Goal: Information Seeking & Learning: Learn about a topic

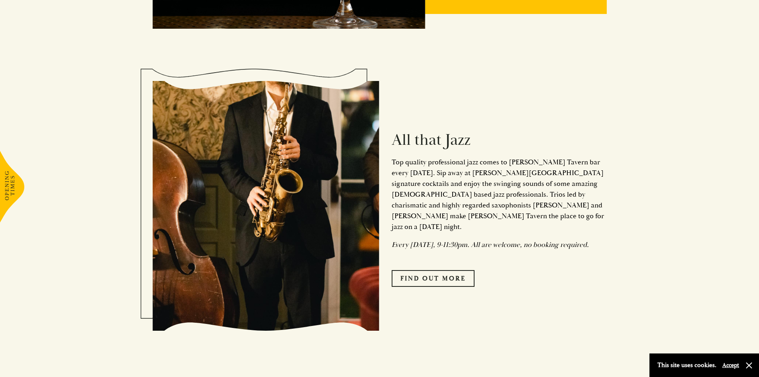
scroll to position [996, 0]
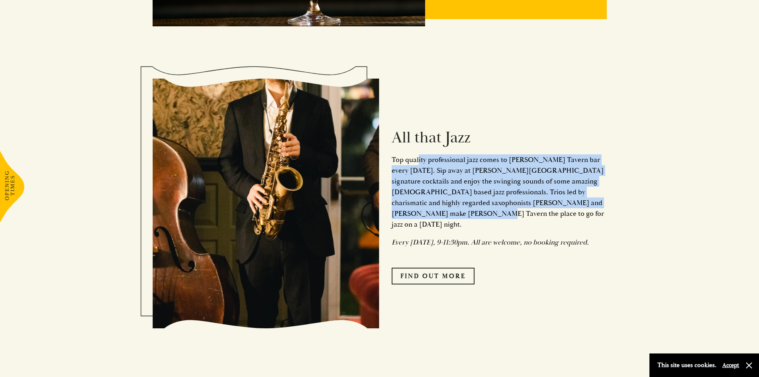
drag, startPoint x: 418, startPoint y: 165, endPoint x: 593, endPoint y: 212, distance: 181.7
click at [593, 212] on p "Top quality professional jazz comes to Parker’s Tavern bar every Friday. Sip aw…" at bounding box center [499, 191] width 215 height 75
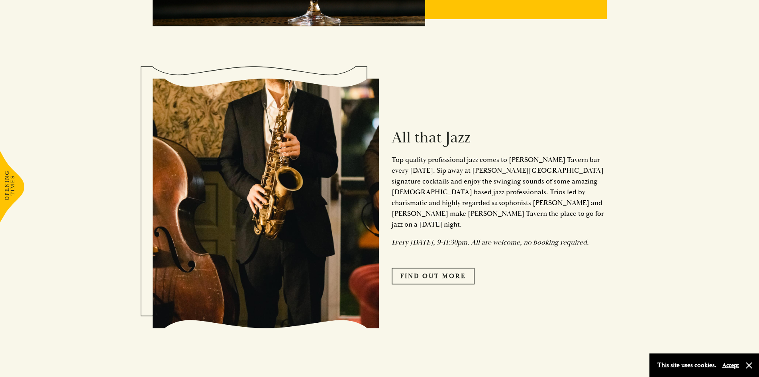
click at [580, 238] on em "Every Friday, 9-11:30pm. All are welcome, no booking required." at bounding box center [490, 242] width 197 height 9
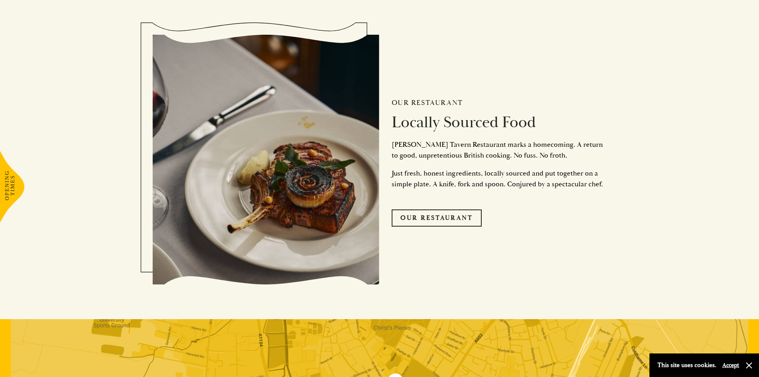
scroll to position [1793, 0]
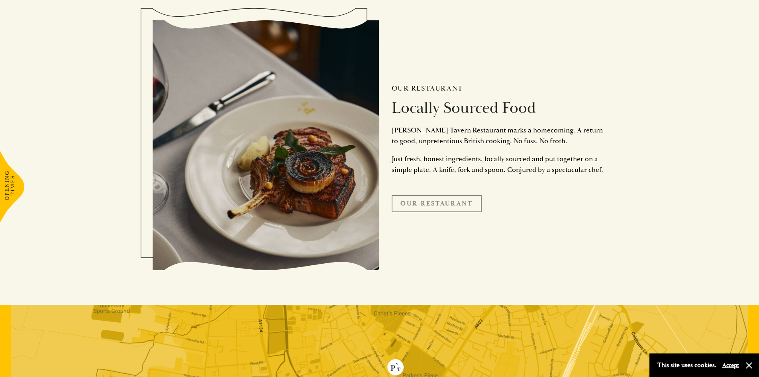
click at [414, 204] on link "Our Restaurant" at bounding box center [437, 203] width 90 height 17
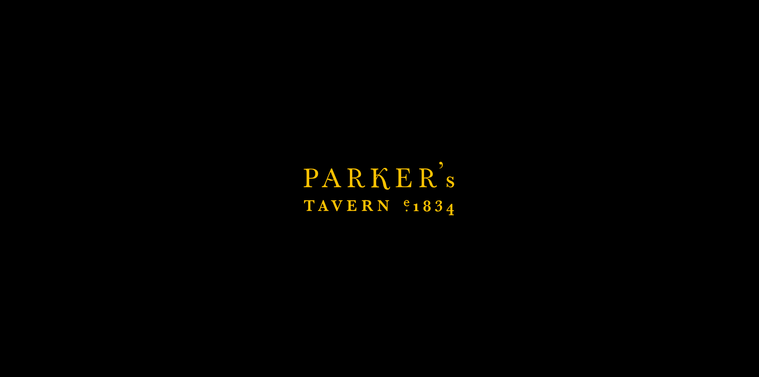
scroll to position [1833, 0]
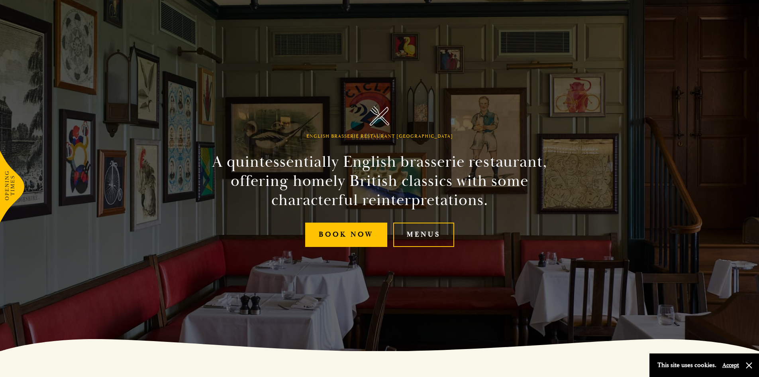
scroll to position [40, 0]
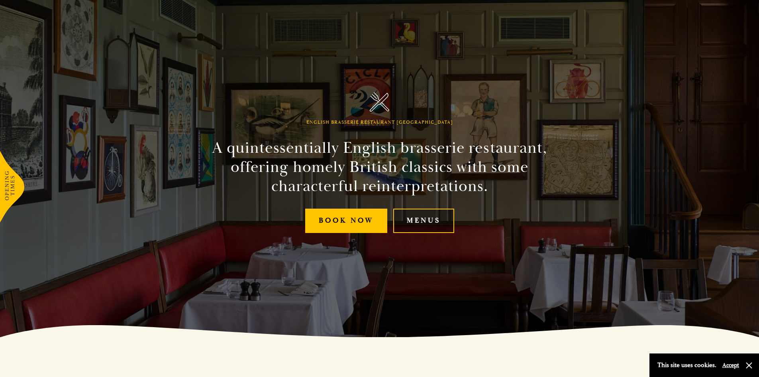
click at [414, 220] on link "Menus" at bounding box center [423, 220] width 61 height 24
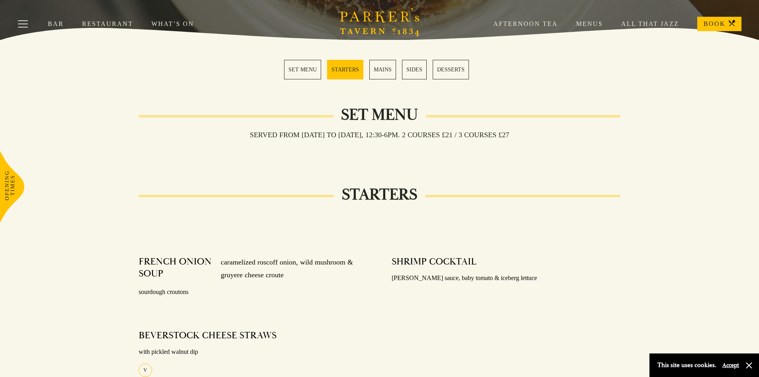
click at [387, 73] on link "MAINS" at bounding box center [382, 70] width 27 height 20
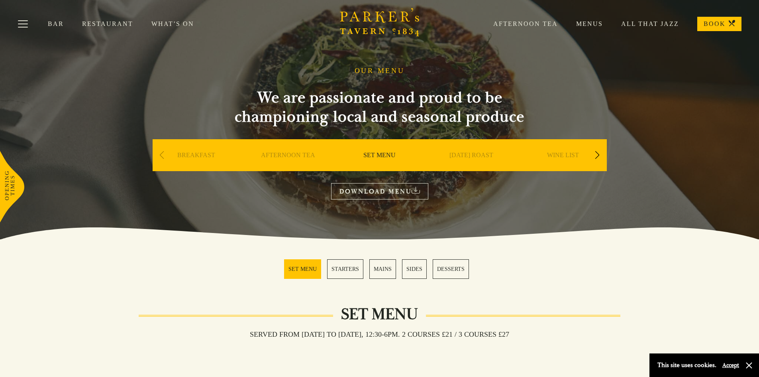
click at [457, 153] on link "[DATE] ROAST" at bounding box center [472, 167] width 44 height 32
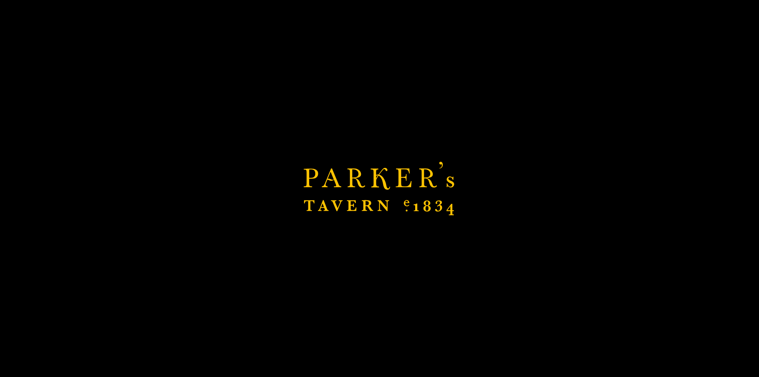
scroll to position [159, 0]
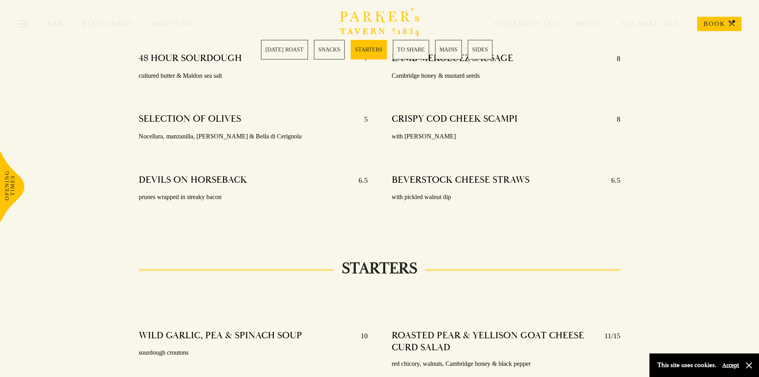
scroll to position [598, 0]
